Goal: Navigation & Orientation: Find specific page/section

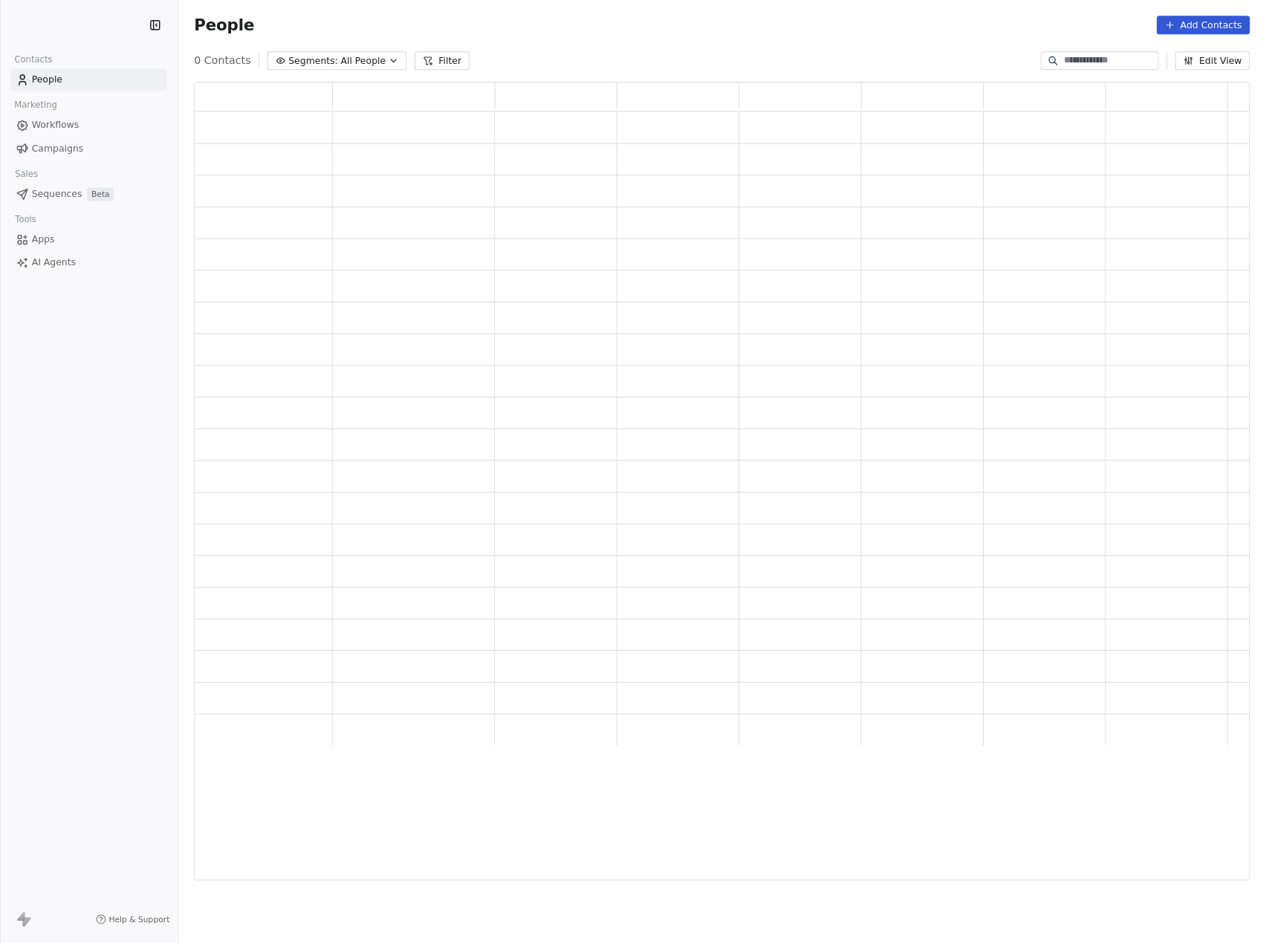
scroll to position [779, 1014]
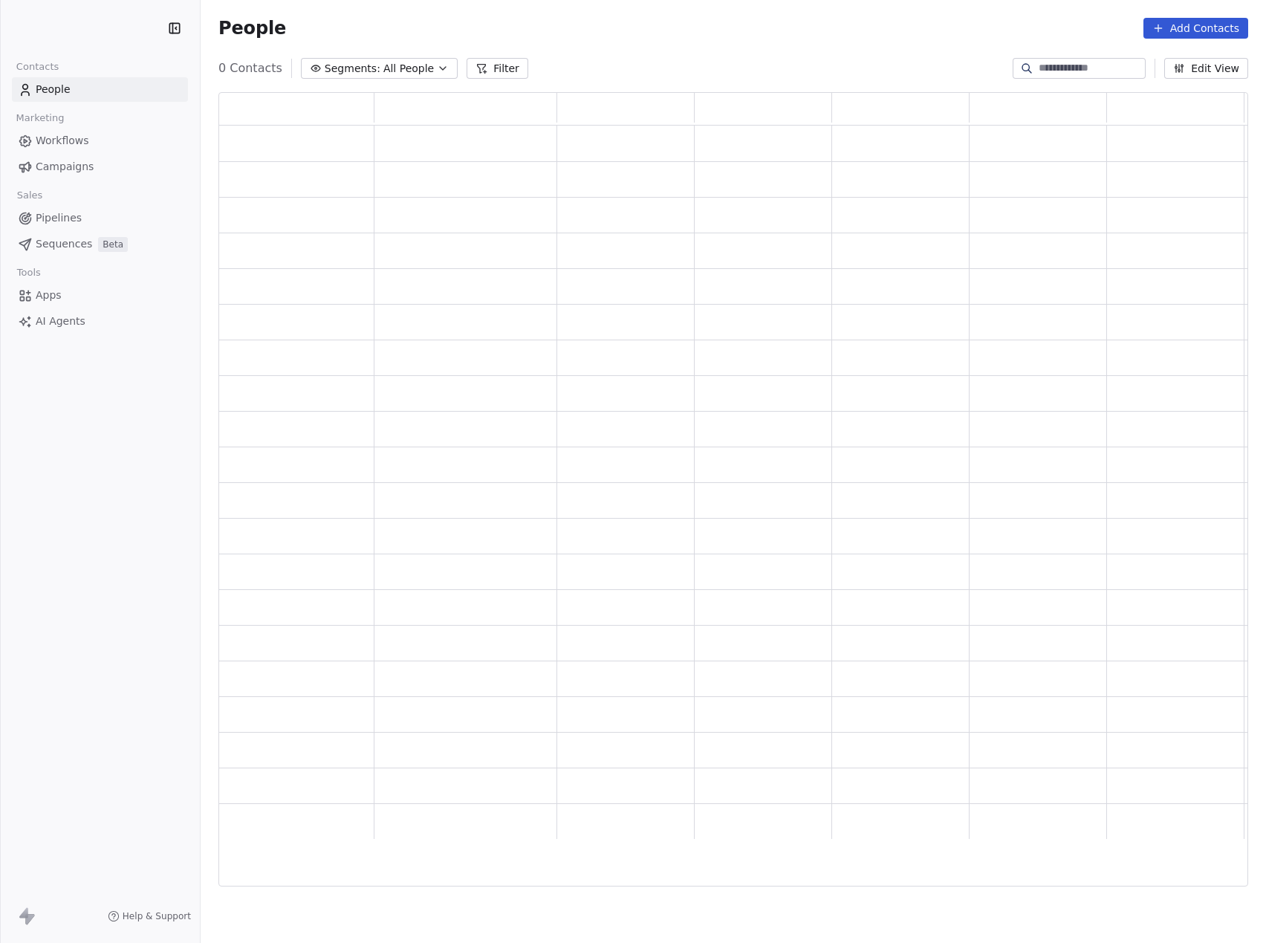
click at [57, 140] on span "Workflows" at bounding box center [62, 141] width 53 height 16
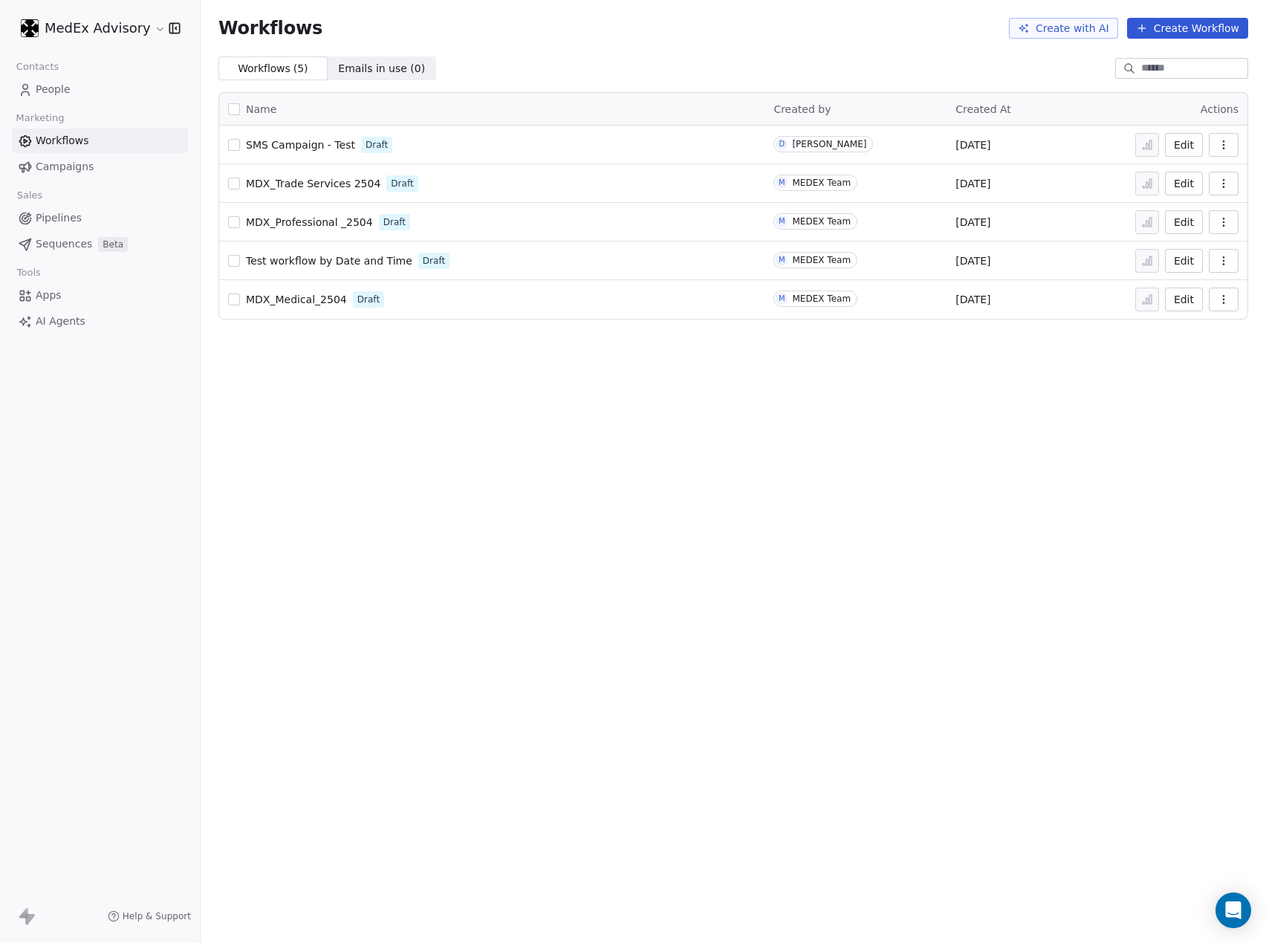
drag, startPoint x: 808, startPoint y: 465, endPoint x: 746, endPoint y: 479, distance: 64.0
drag, startPoint x: 746, startPoint y: 479, endPoint x: 376, endPoint y: 493, distance: 370.2
click at [400, 513] on div "Workflows Create with AI Create Workflow Workflows ( 5 ) Workflows ( 5 ) Emails…" at bounding box center [733, 471] width 1065 height 943
click at [49, 239] on span "Sequences" at bounding box center [64, 244] width 56 height 16
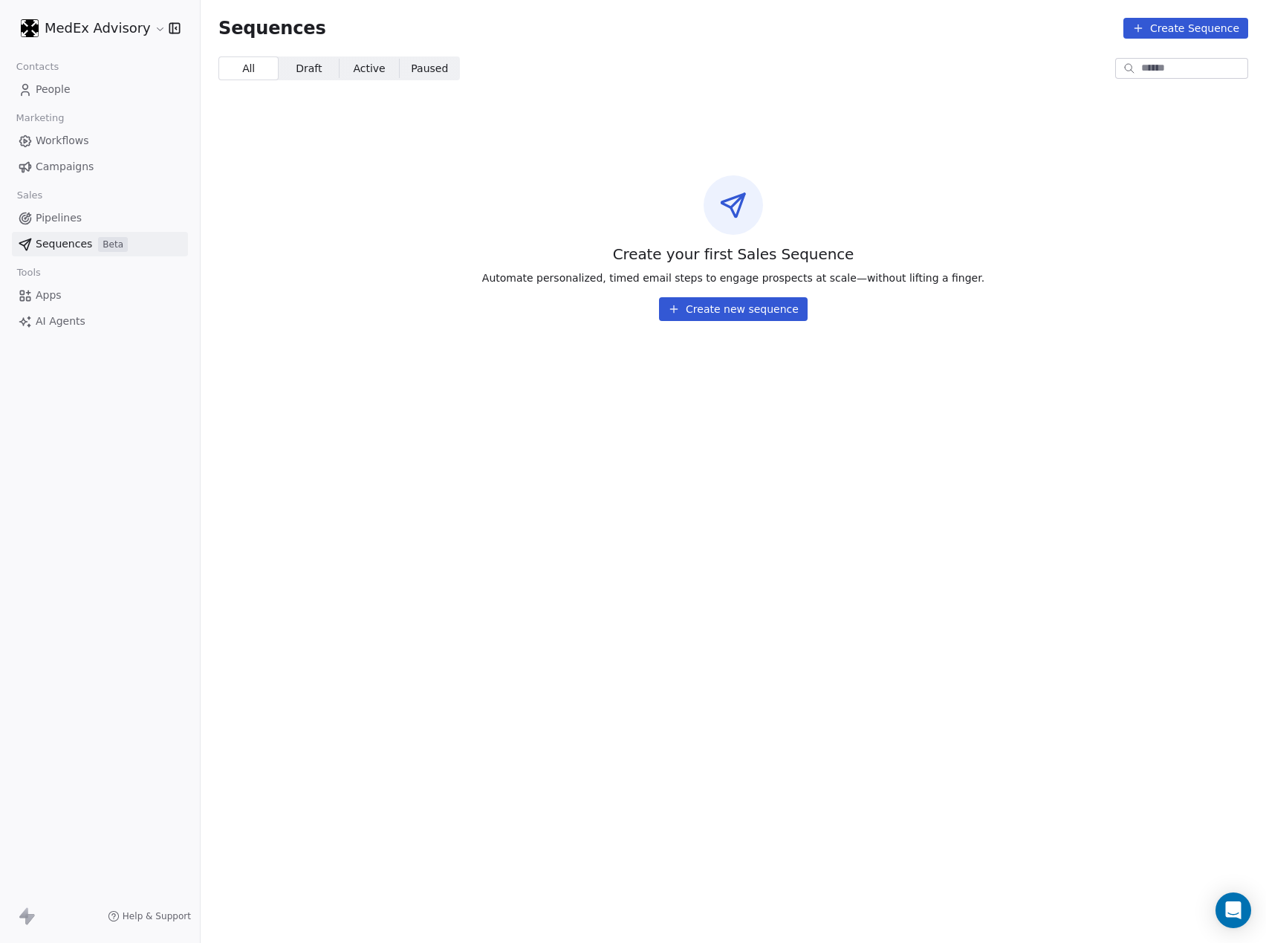
drag, startPoint x: 449, startPoint y: 286, endPoint x: 276, endPoint y: 285, distance: 172.4
click at [358, 259] on div "Create your first Sales Sequence Automate personalized, timed email steps to en…" at bounding box center [733, 248] width 1065 height 241
click at [53, 217] on span "Pipelines" at bounding box center [59, 218] width 46 height 16
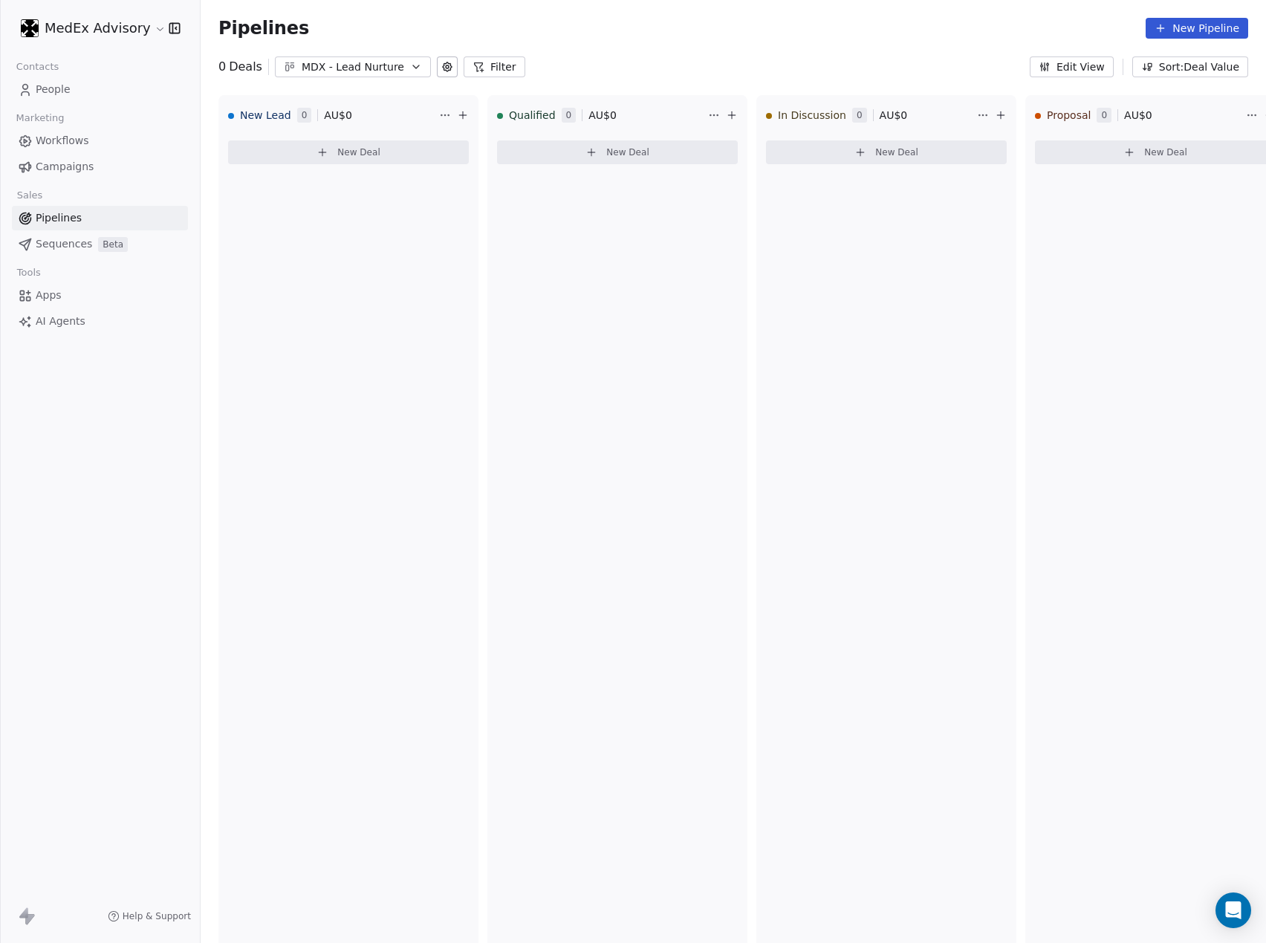
click at [57, 164] on span "Campaigns" at bounding box center [65, 167] width 58 height 16
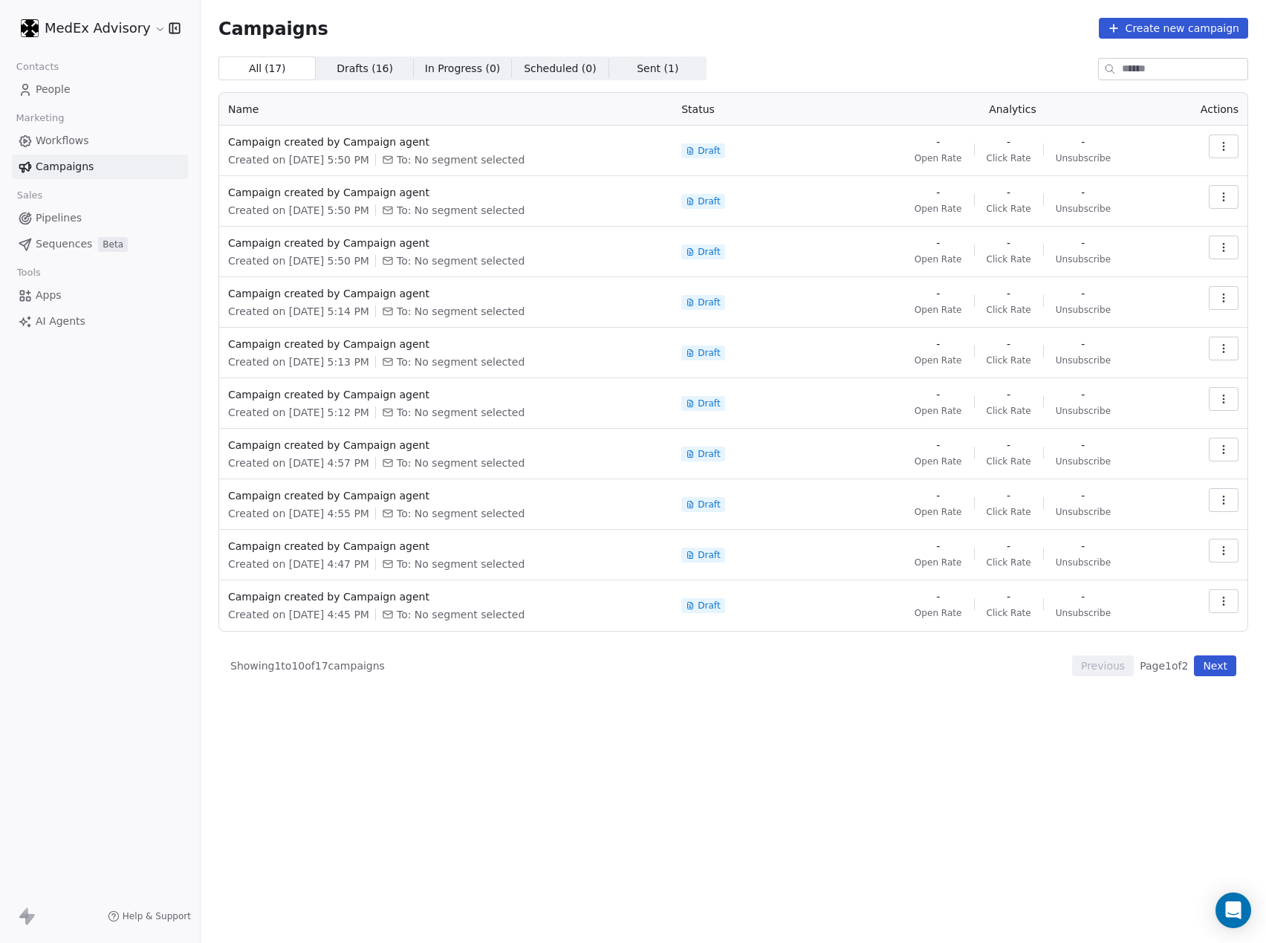
click at [56, 144] on span "Workflows" at bounding box center [62, 141] width 53 height 16
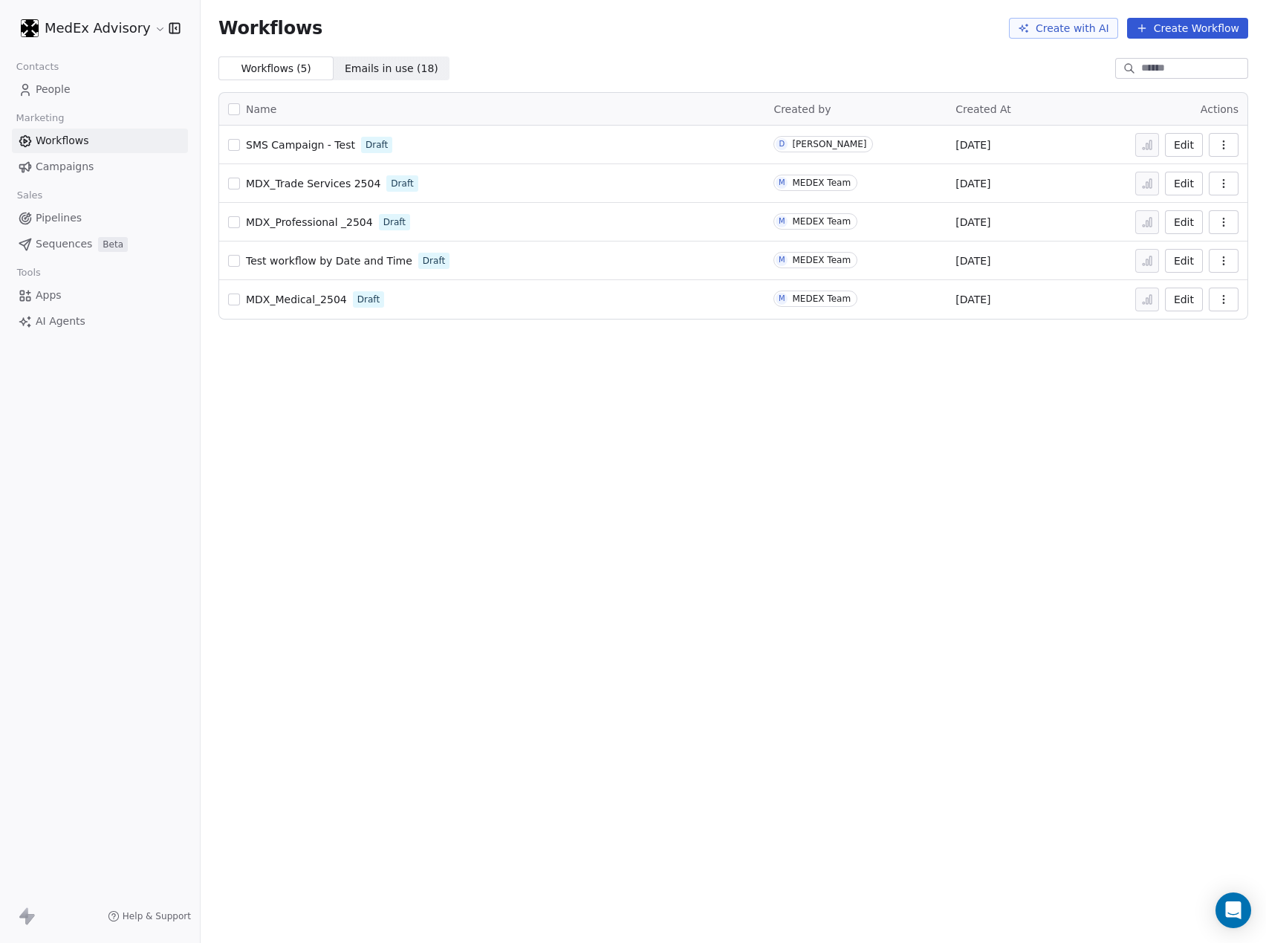
click at [56, 166] on span "Campaigns" at bounding box center [65, 167] width 58 height 16
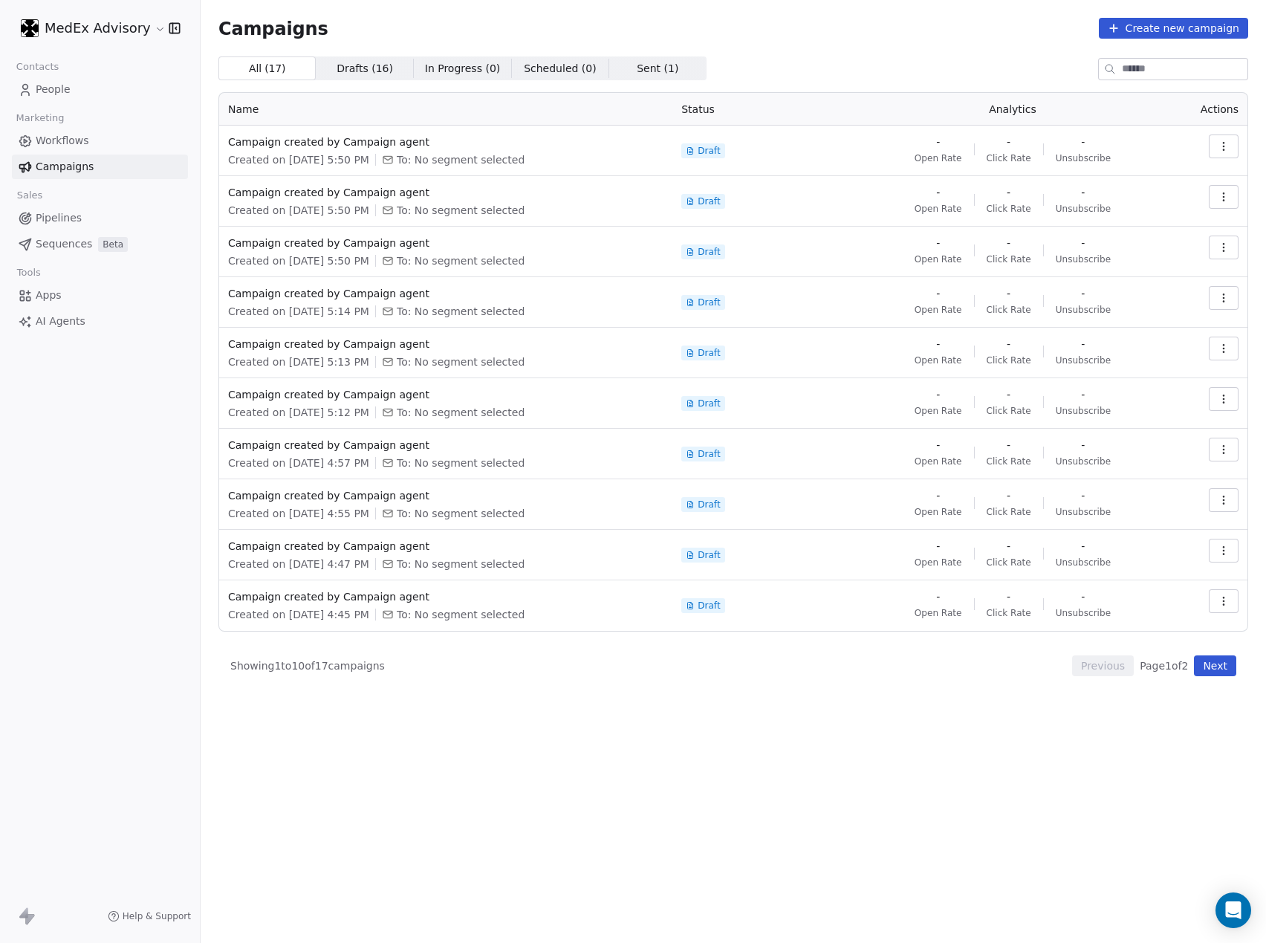
click at [55, 137] on span "Workflows" at bounding box center [62, 141] width 53 height 16
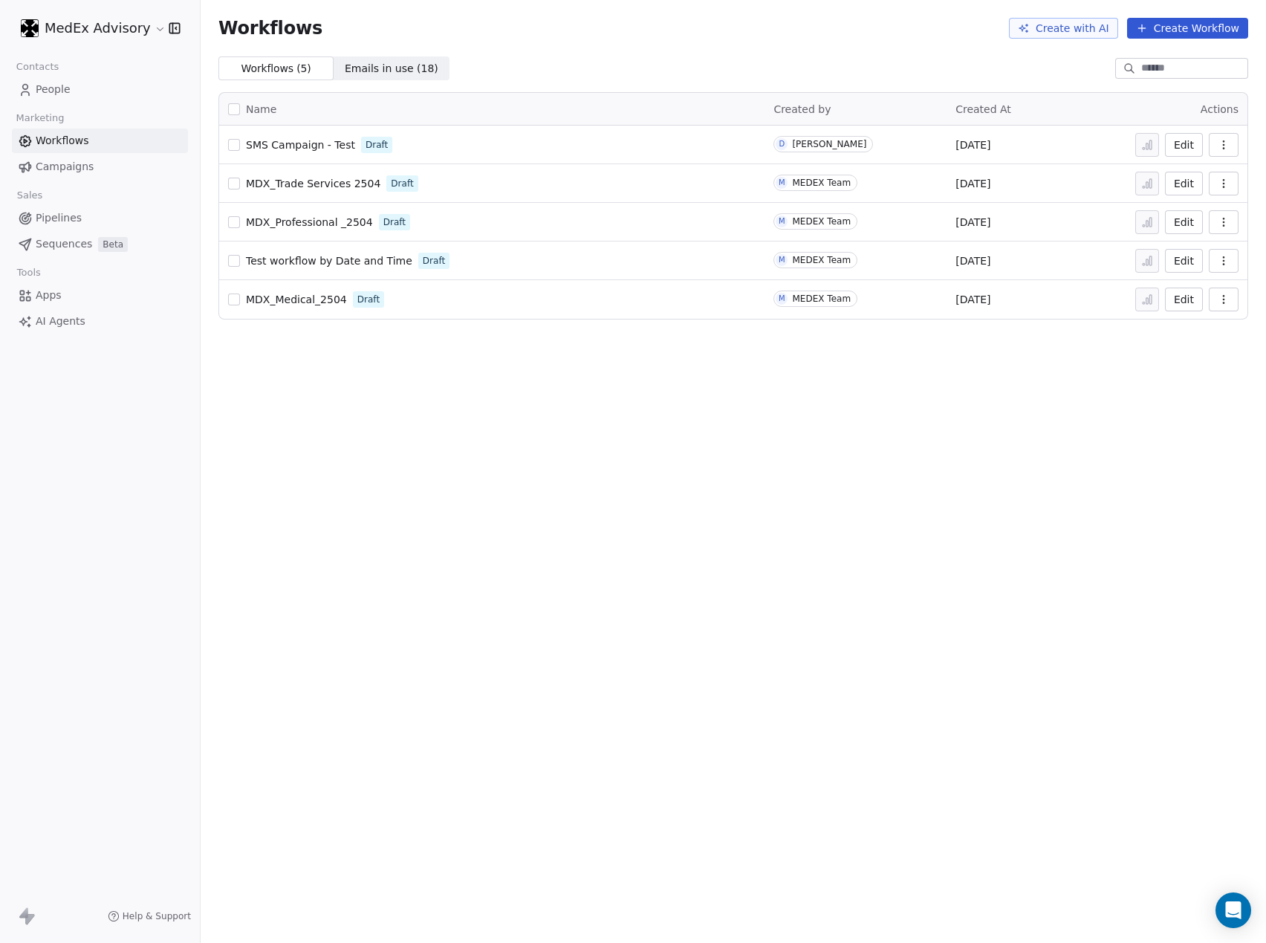
click at [270, 298] on span "MDX_Medical_2504" at bounding box center [296, 299] width 101 height 12
click at [316, 296] on span "MDX_Medical_2504" at bounding box center [296, 299] width 101 height 12
click at [303, 297] on span "MDX_Medical_2504" at bounding box center [296, 299] width 101 height 12
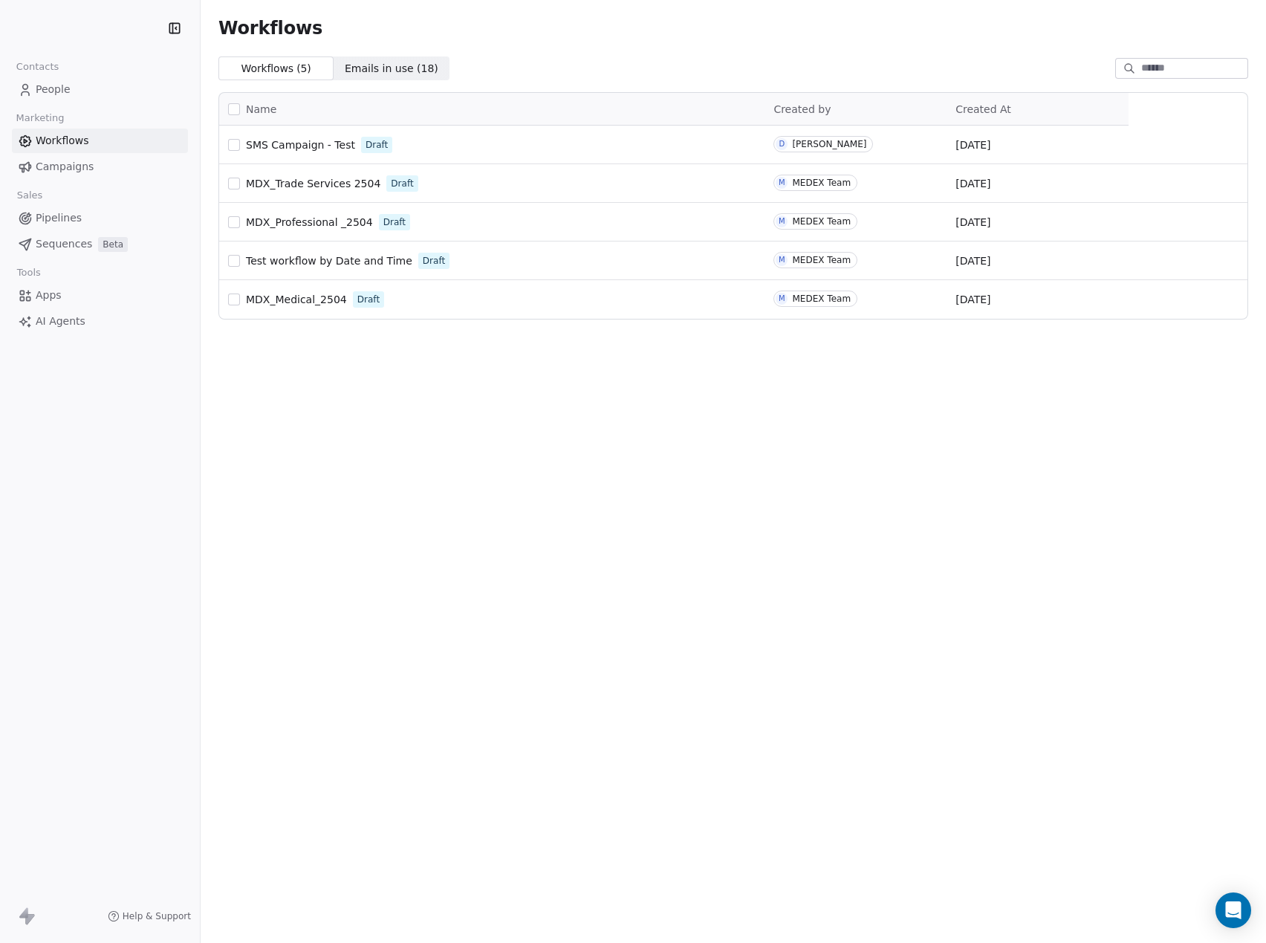
click at [61, 169] on span "Campaigns" at bounding box center [65, 167] width 58 height 16
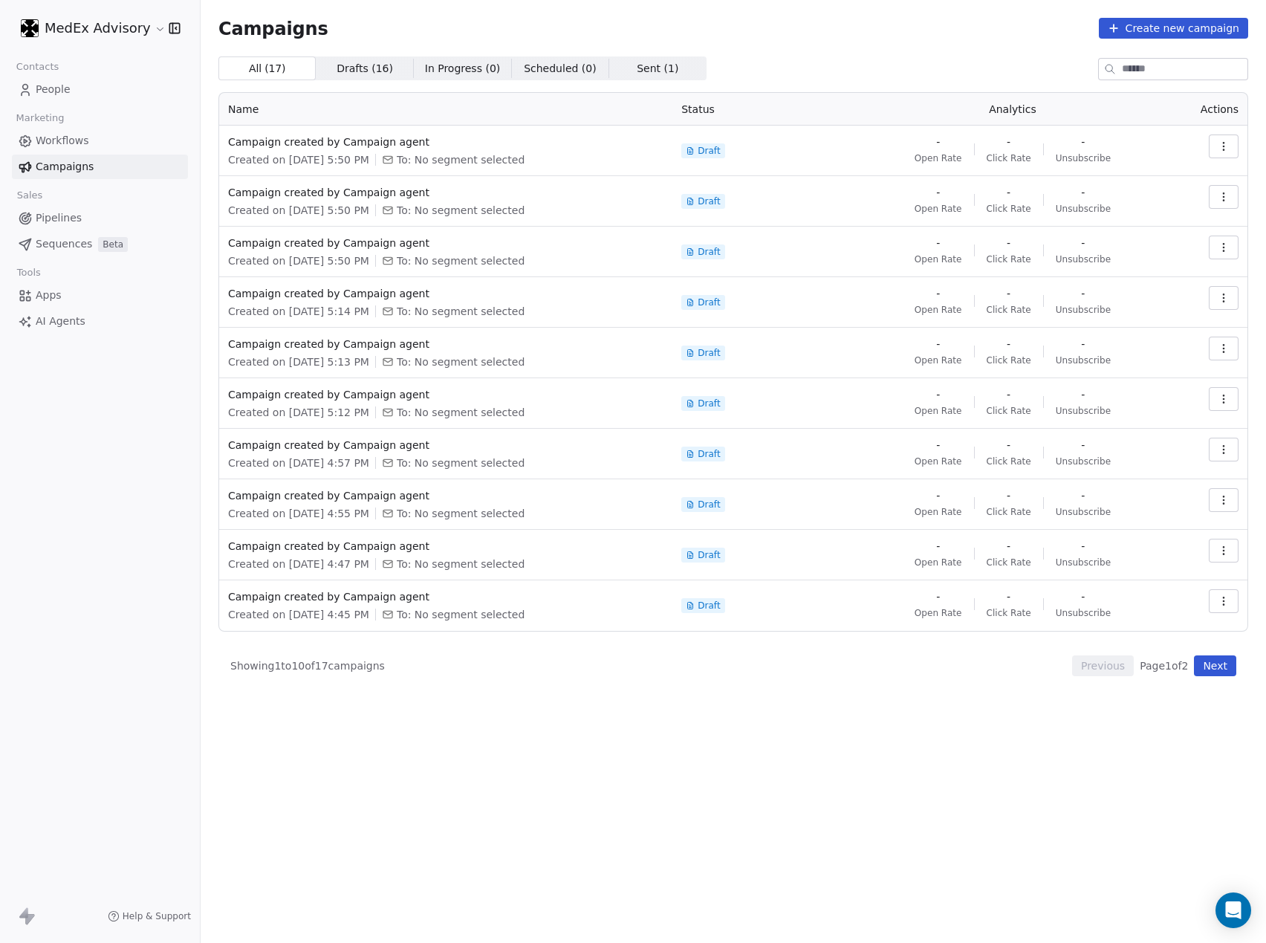
click at [48, 87] on span "People" at bounding box center [53, 90] width 35 height 16
